Goal: Information Seeking & Learning: Find specific page/section

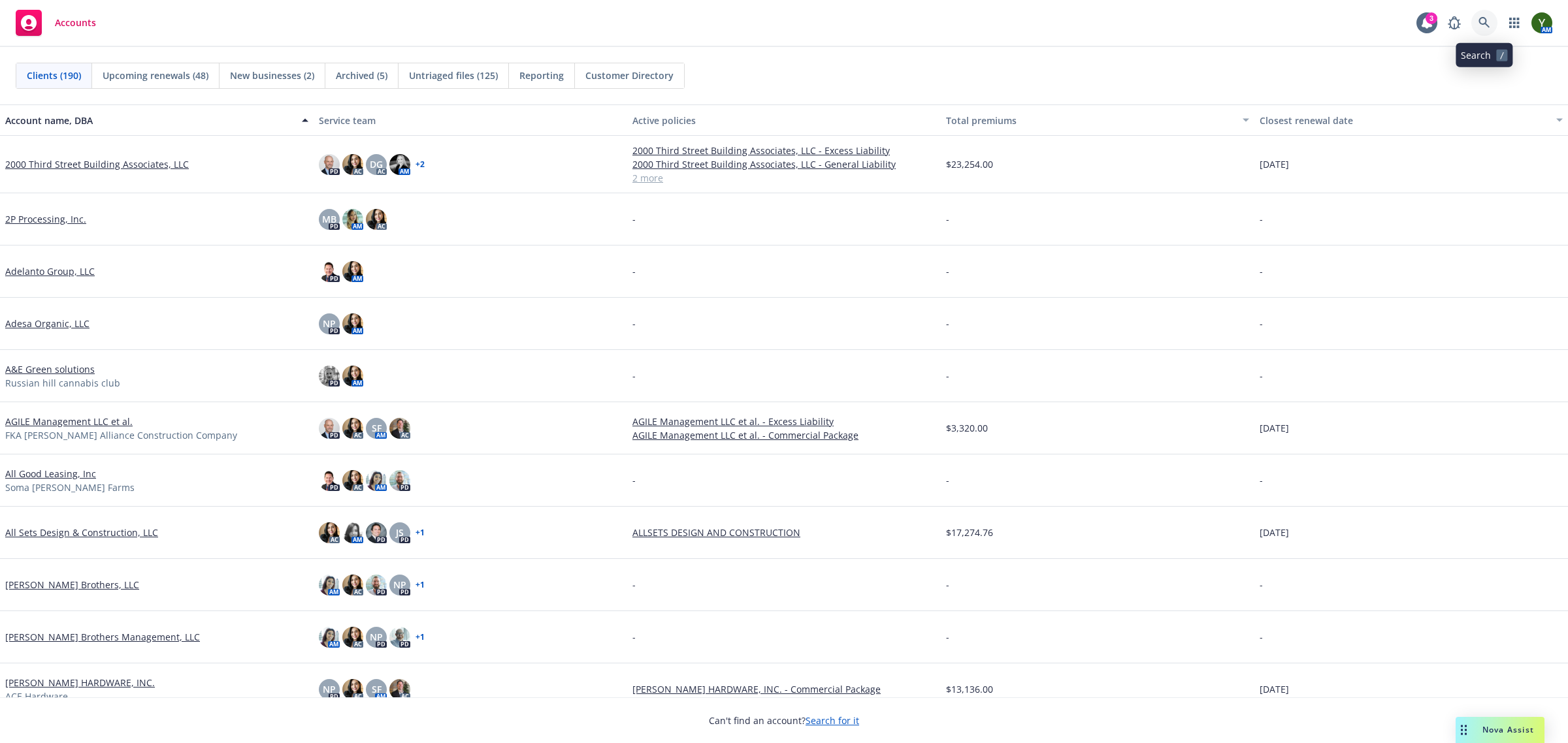
click at [1477, 29] on link at bounding box center [1484, 22] width 26 height 26
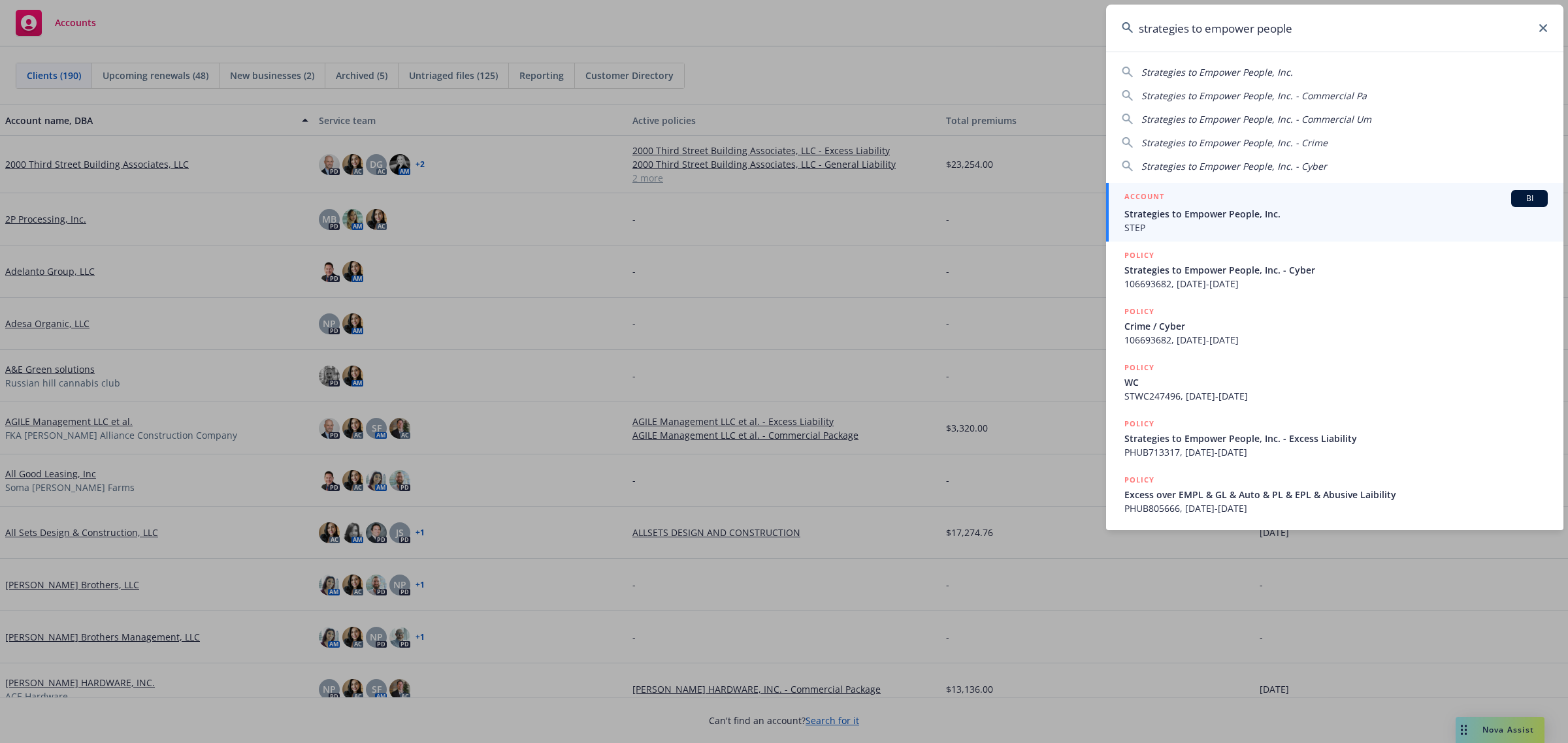
type input "strategies to empower people"
click at [1149, 213] on span "Strategies to Empower People, Inc." at bounding box center [1336, 213] width 423 height 13
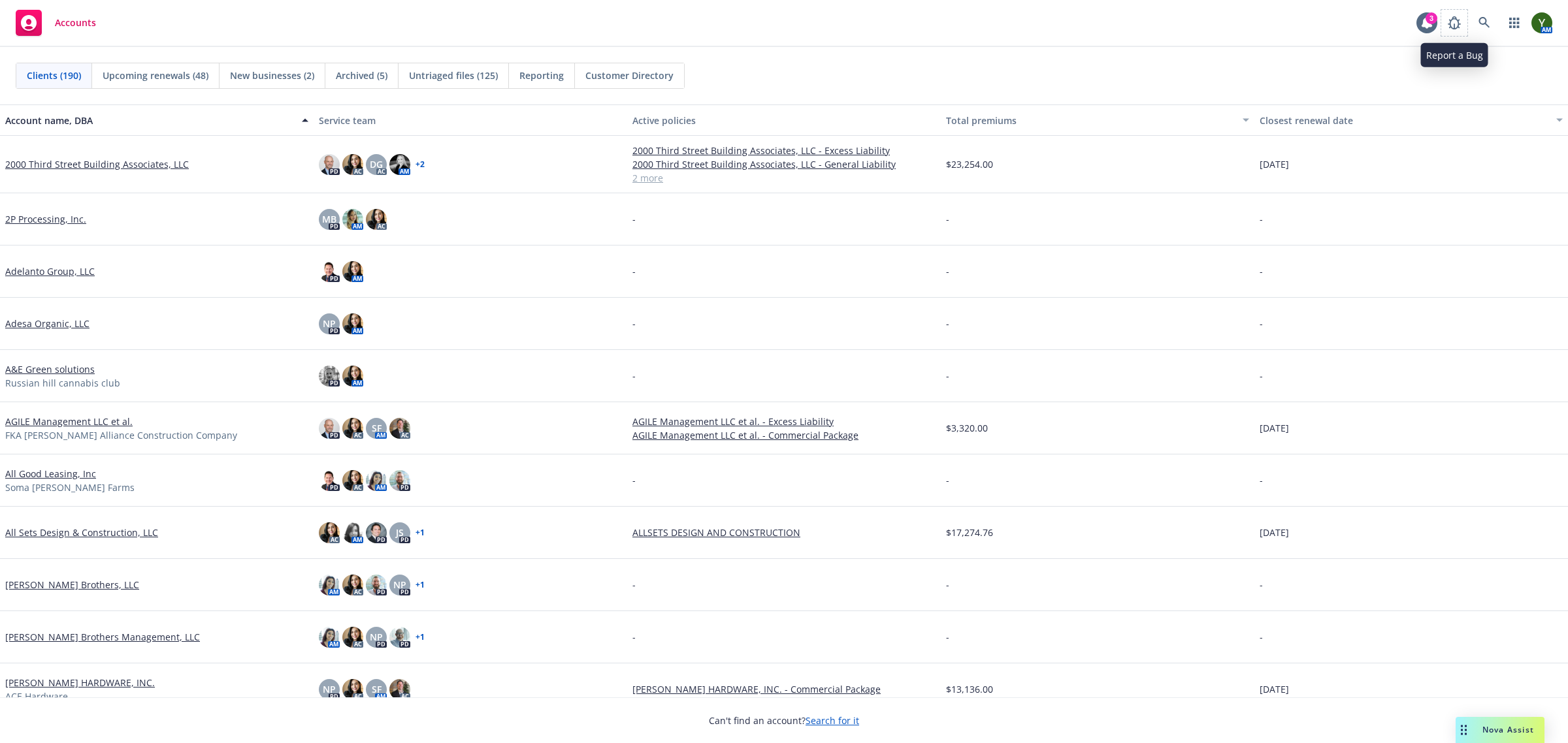
click at [1467, 27] on span at bounding box center [1454, 22] width 26 height 26
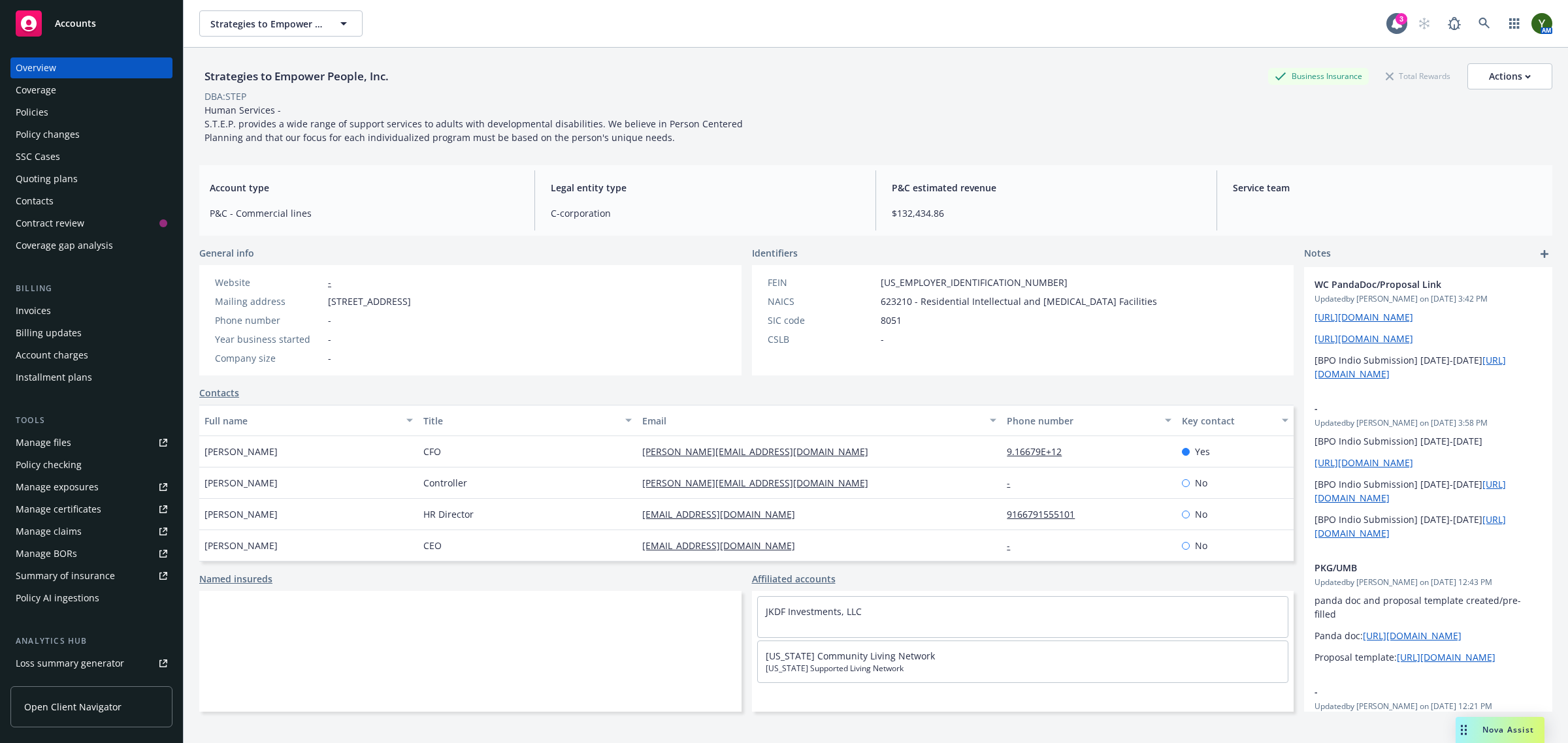
click at [34, 99] on div "Coverage" at bounding box center [36, 90] width 41 height 21
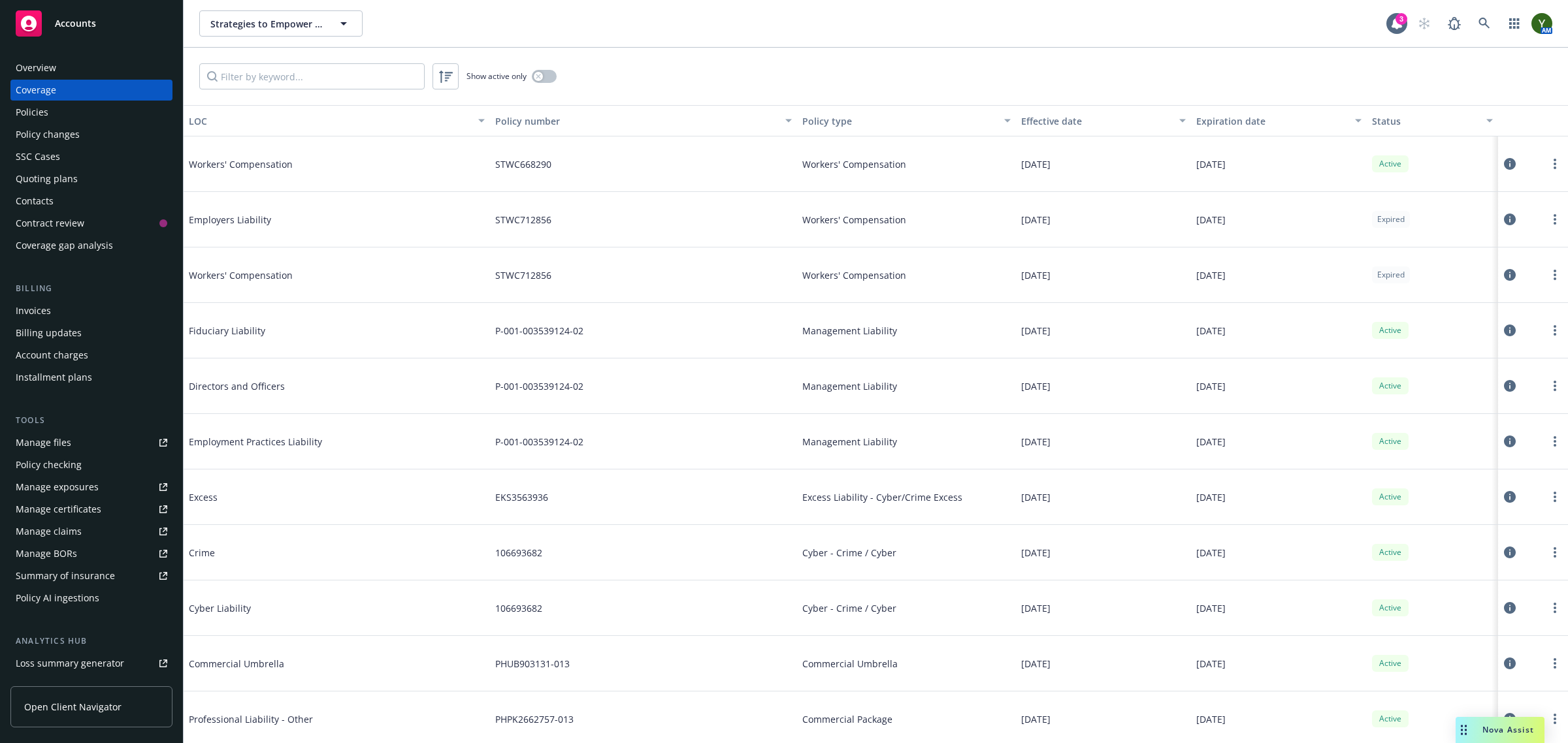
click at [86, 136] on div "Policy changes" at bounding box center [91, 135] width 152 height 21
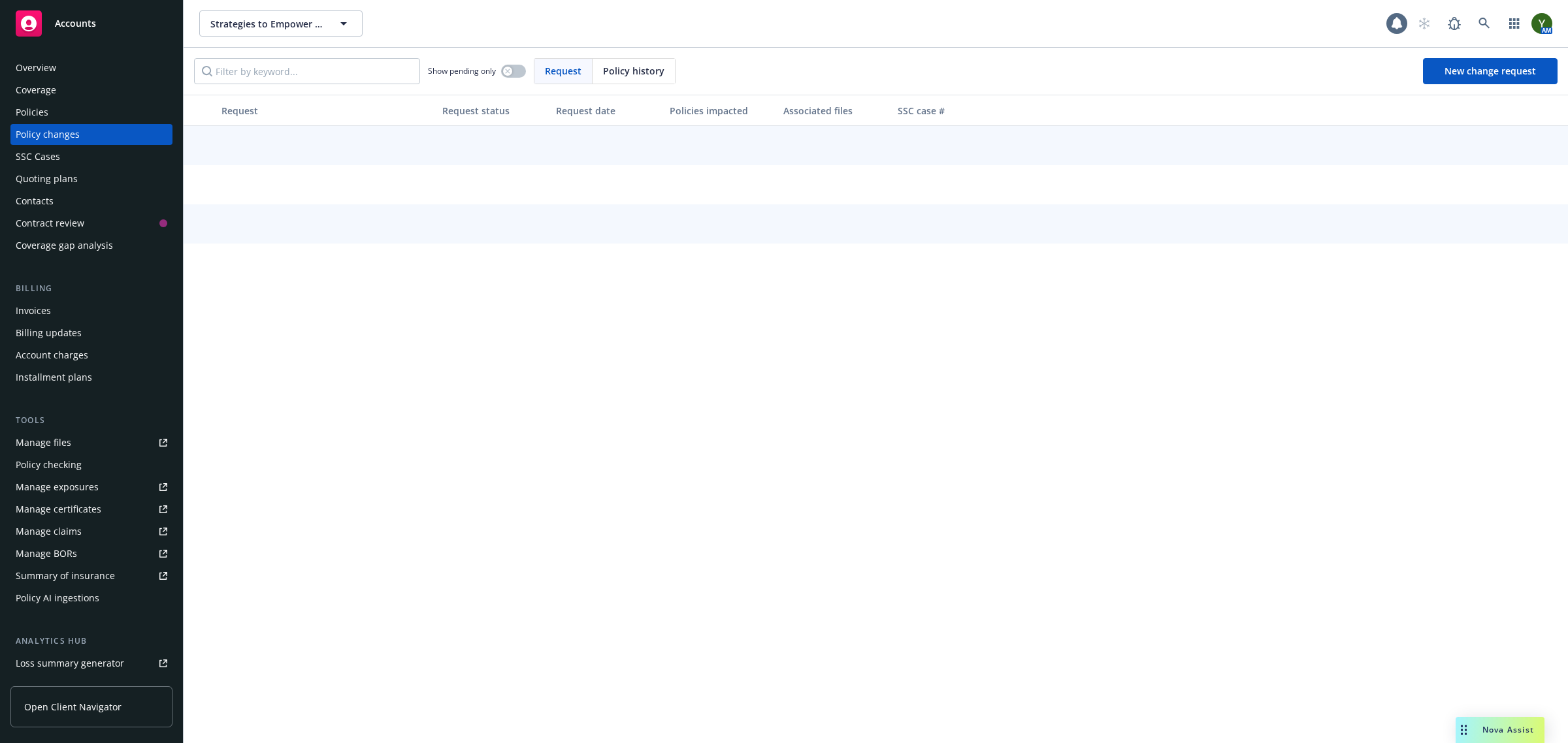
click at [75, 112] on div "Policies" at bounding box center [91, 113] width 152 height 21
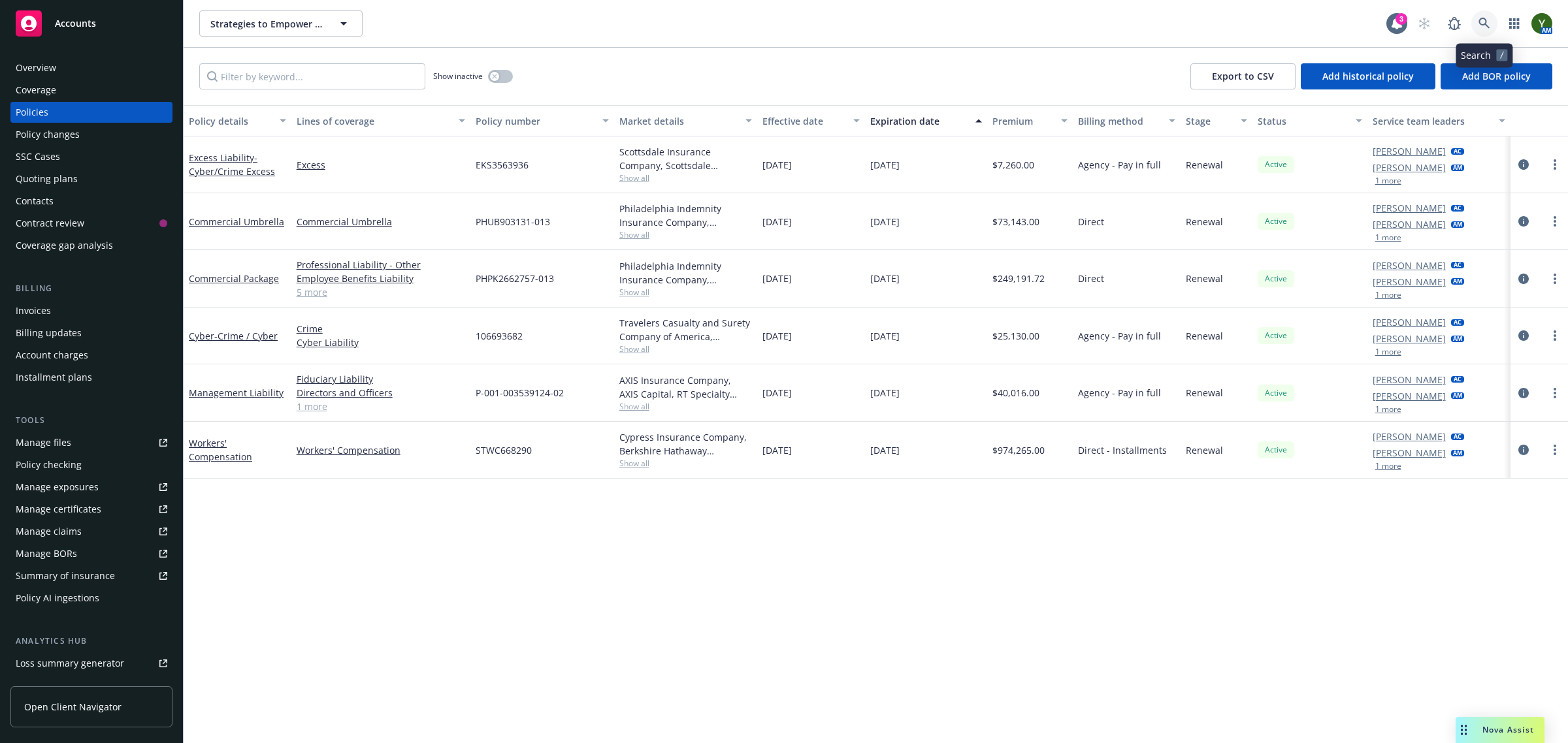
click at [1477, 24] on link at bounding box center [1484, 23] width 26 height 26
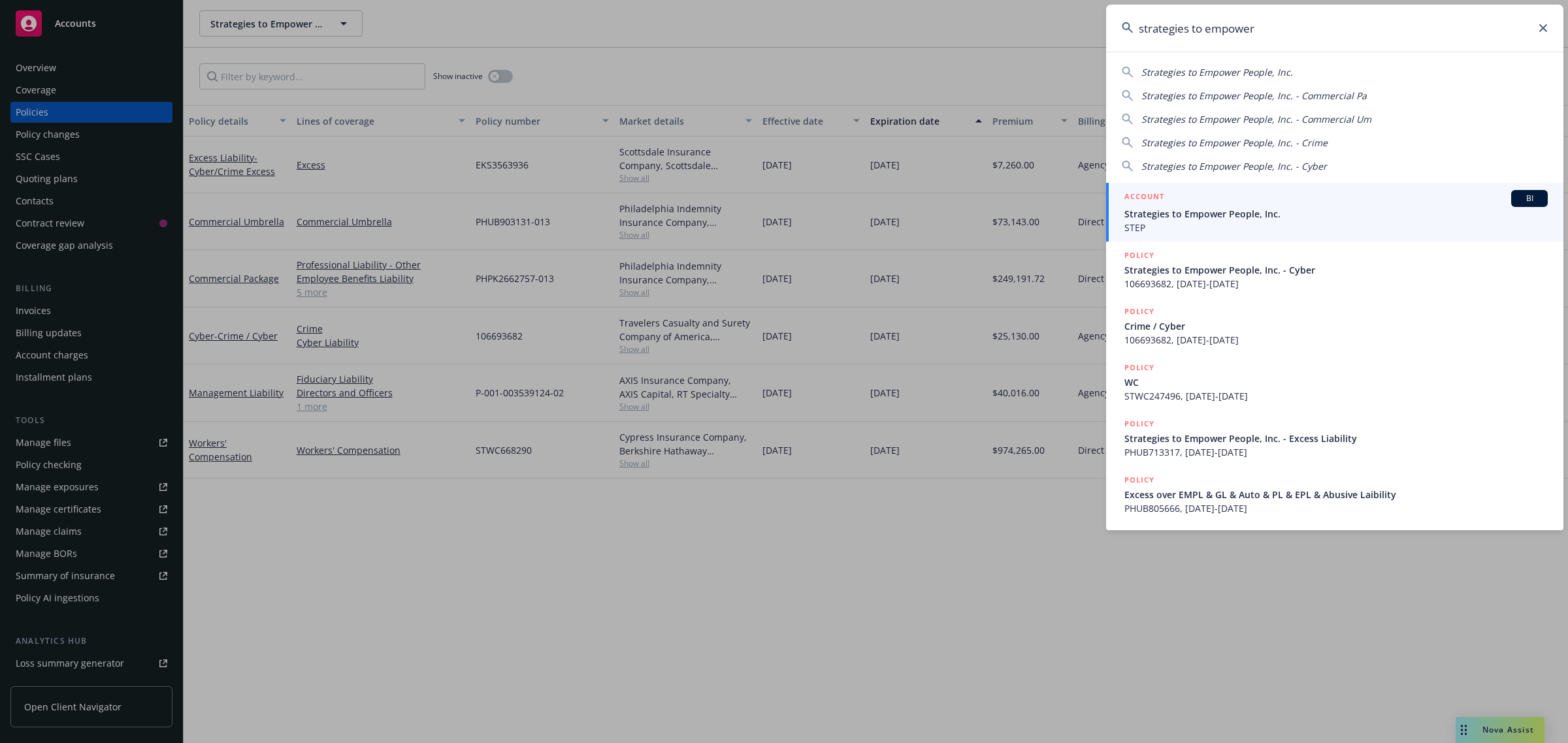
type input "strategies to empower"
click at [1325, 202] on div "ACCOUNT BI" at bounding box center [1336, 198] width 423 height 17
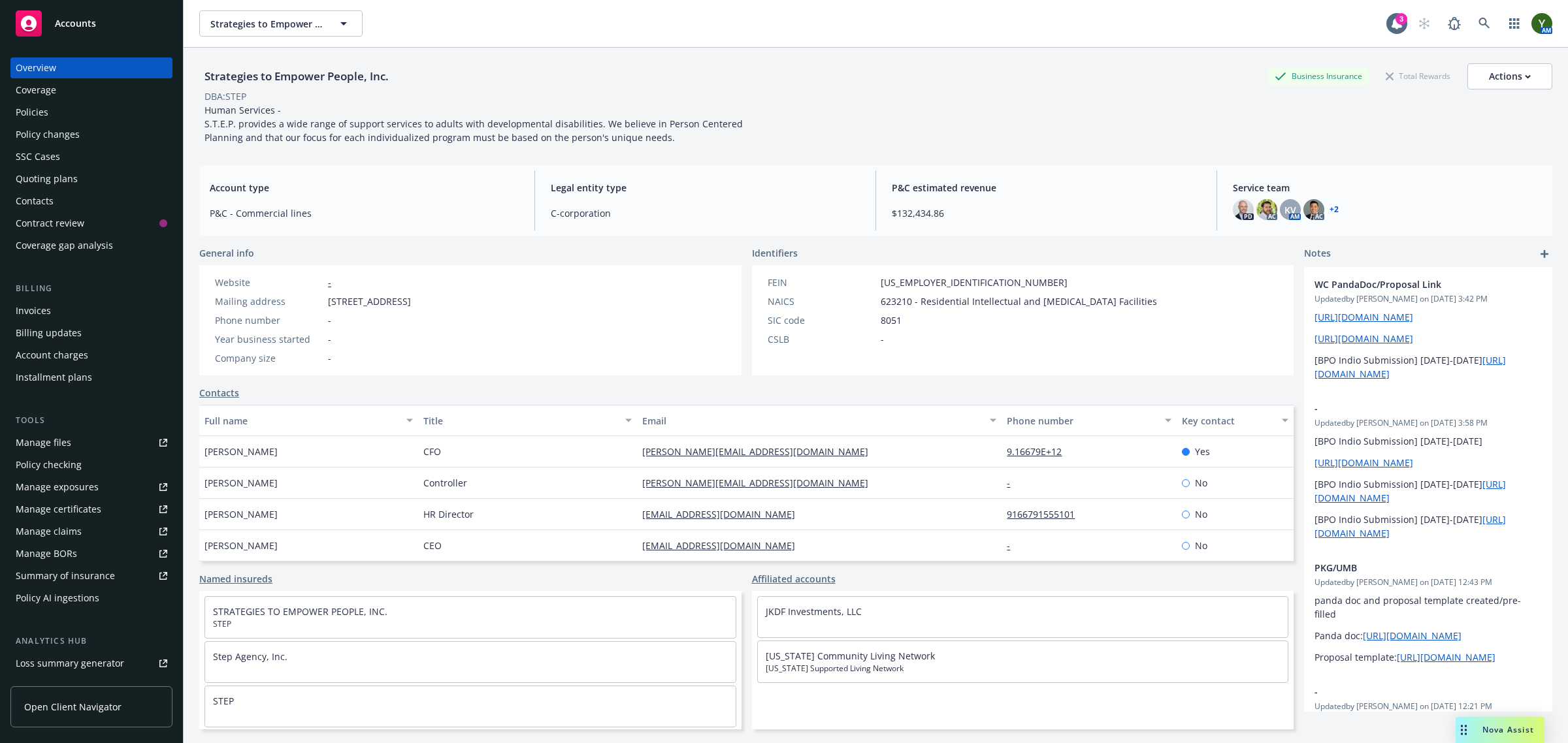
click at [51, 120] on div "Policies" at bounding box center [91, 113] width 152 height 21
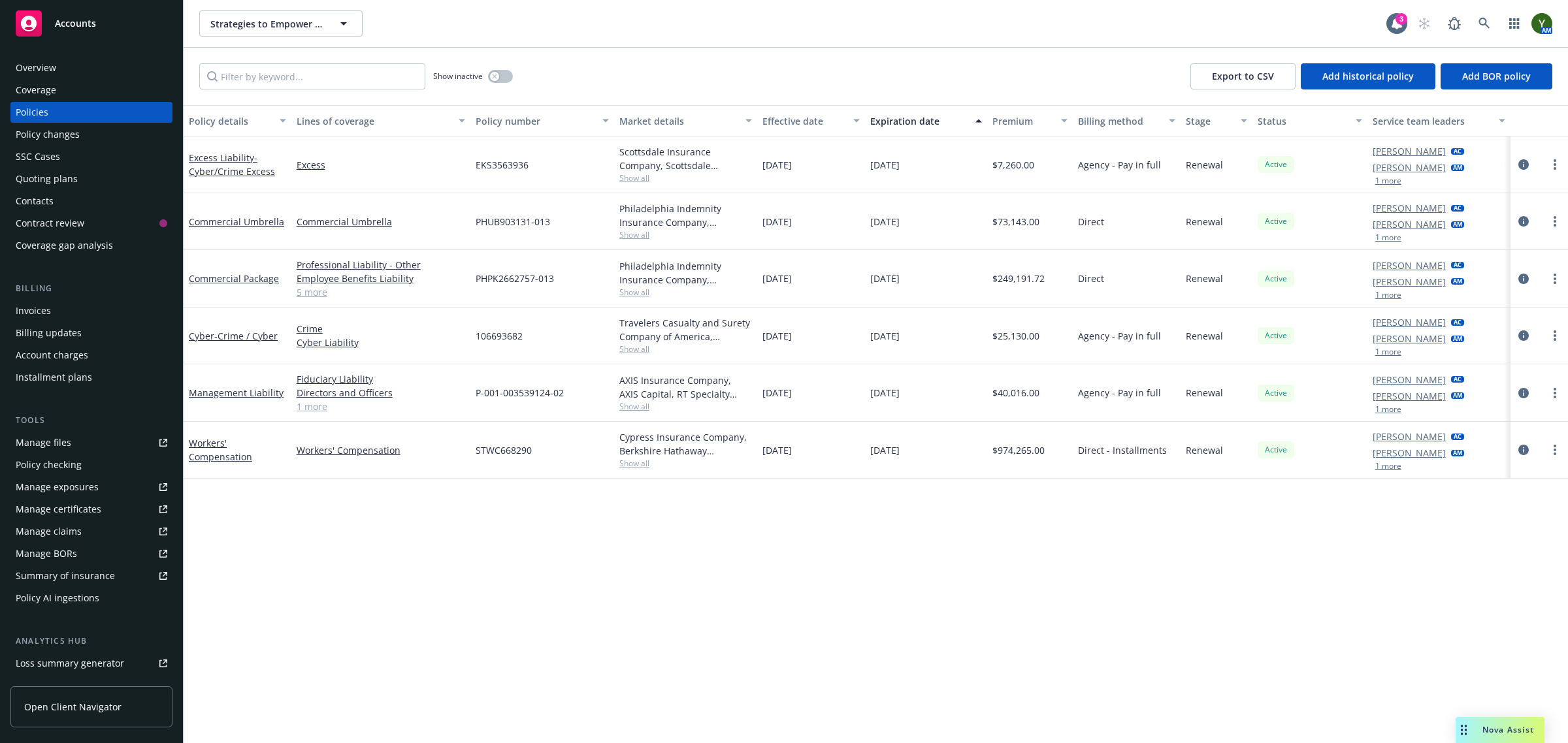
click at [77, 174] on div "Quoting plans" at bounding box center [91, 179] width 152 height 21
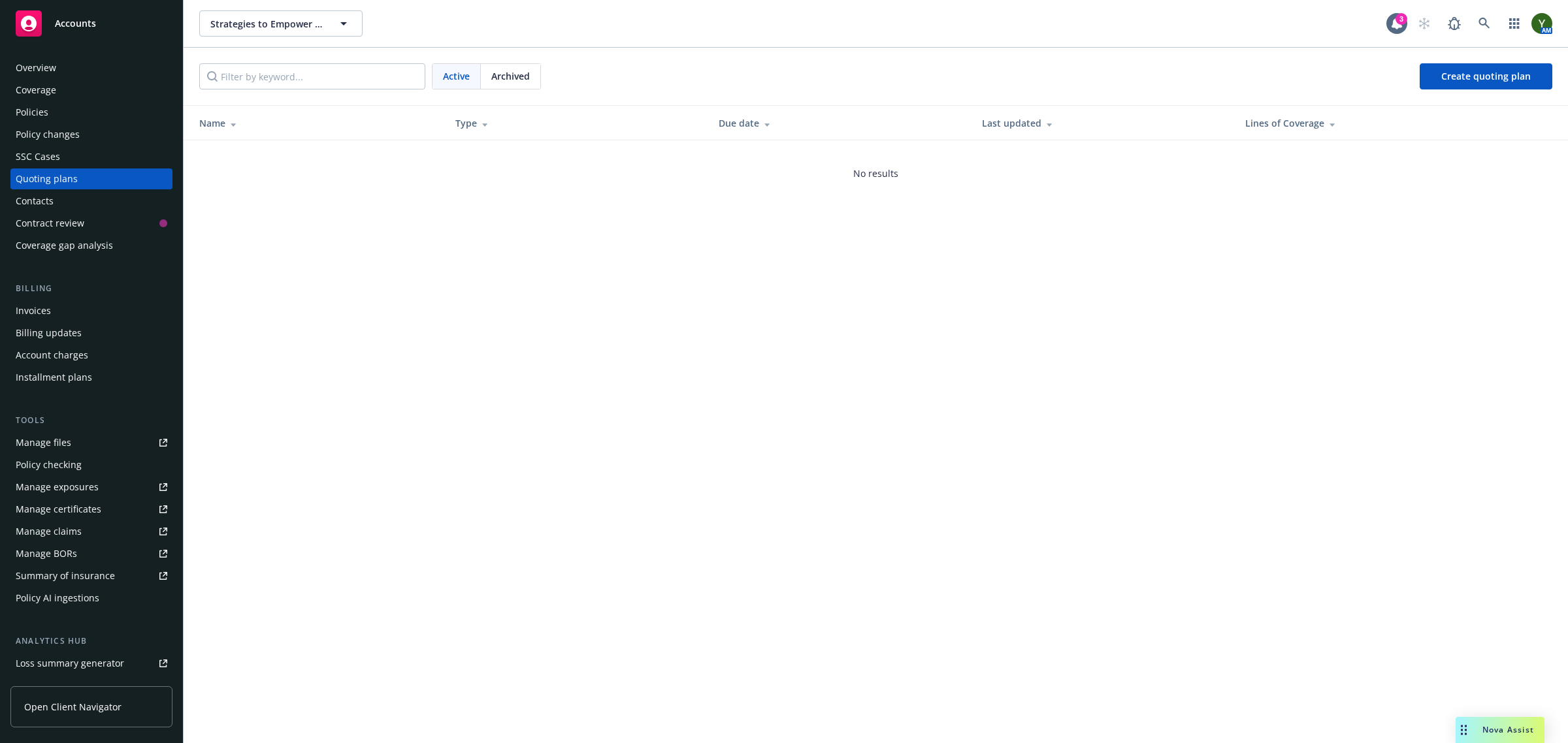
click at [93, 119] on div "Policies" at bounding box center [91, 113] width 152 height 21
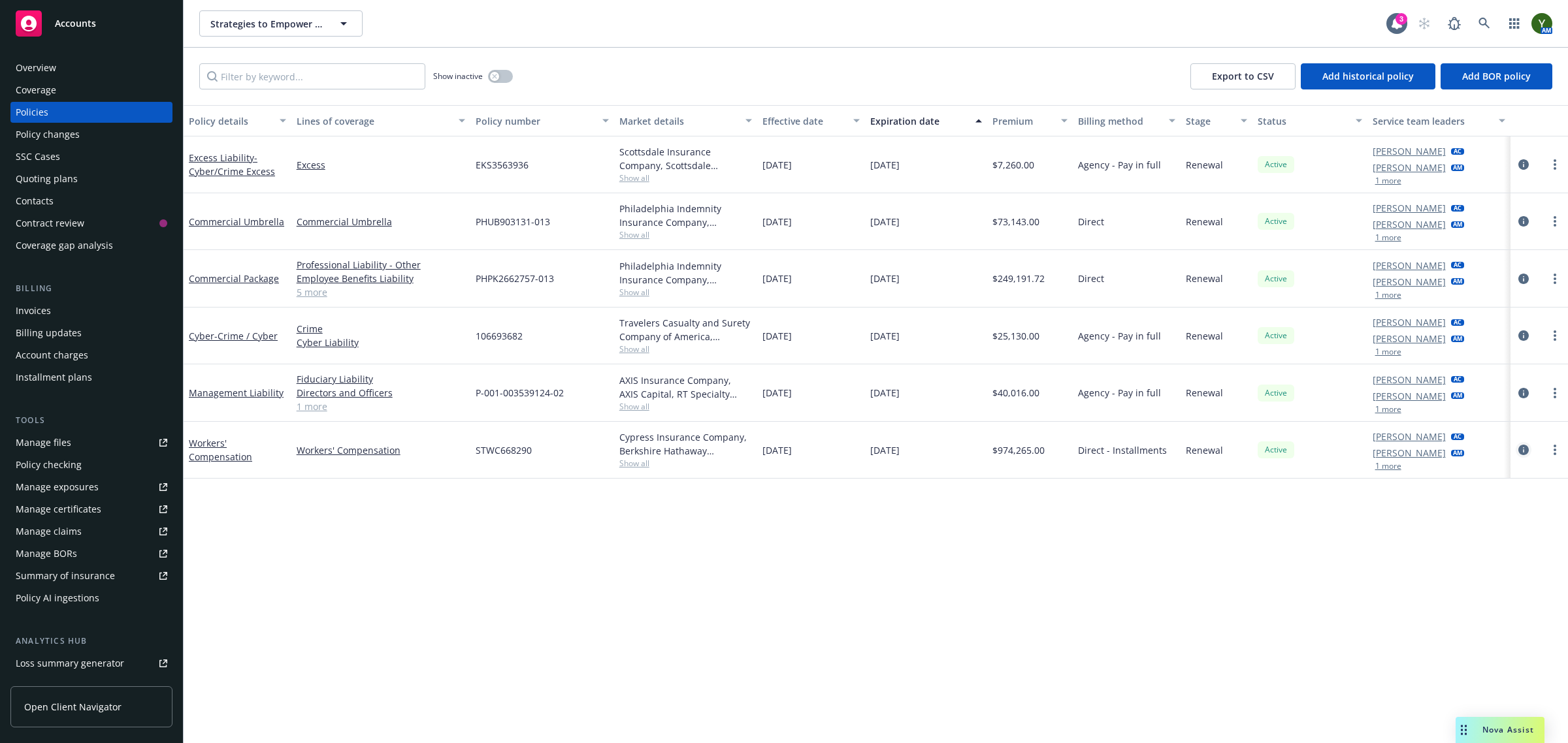
click at [1524, 450] on icon "circleInformation" at bounding box center [1524, 450] width 11 height 11
